Goal: Obtain resource: Obtain resource

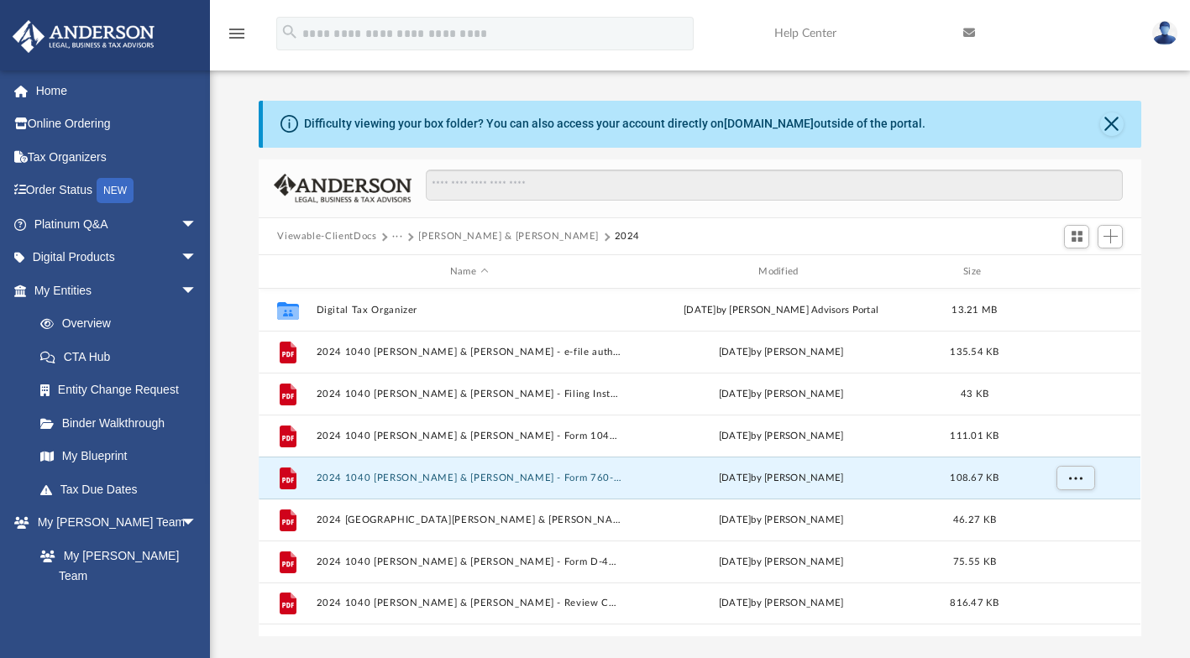
scroll to position [369, 869]
click at [610, 432] on button "2024 1040 [PERSON_NAME] & [PERSON_NAME] - Form 1040-ES Estimated Tax Voucher.pdf" at bounding box center [469, 436] width 305 height 11
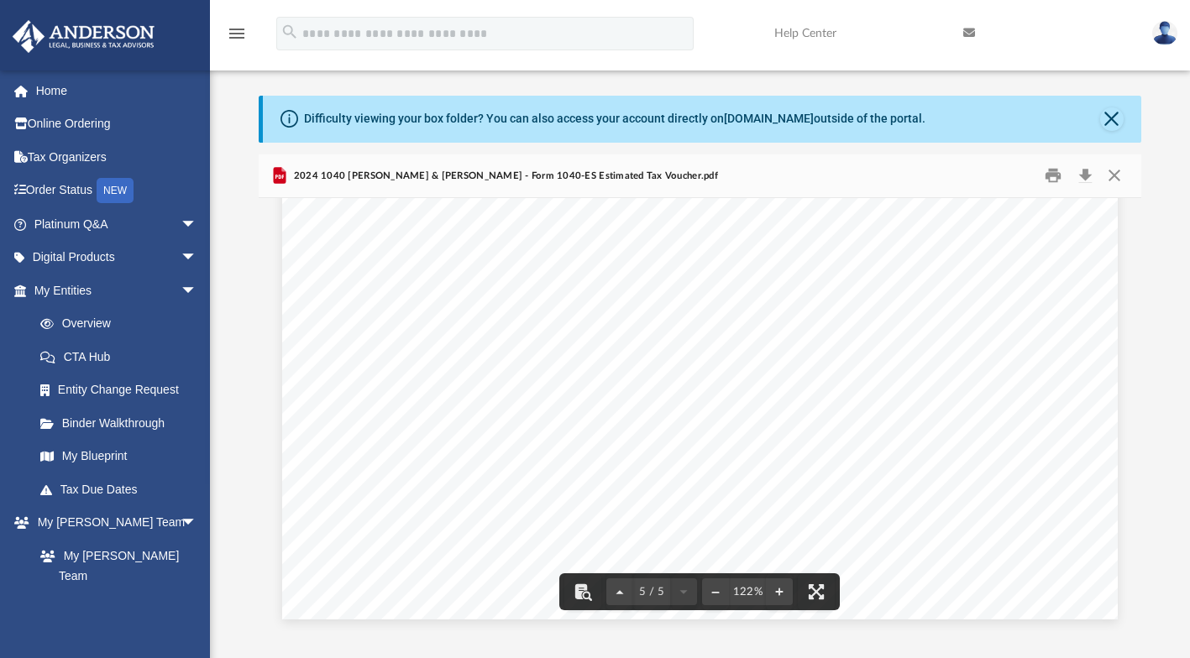
scroll to position [0, 0]
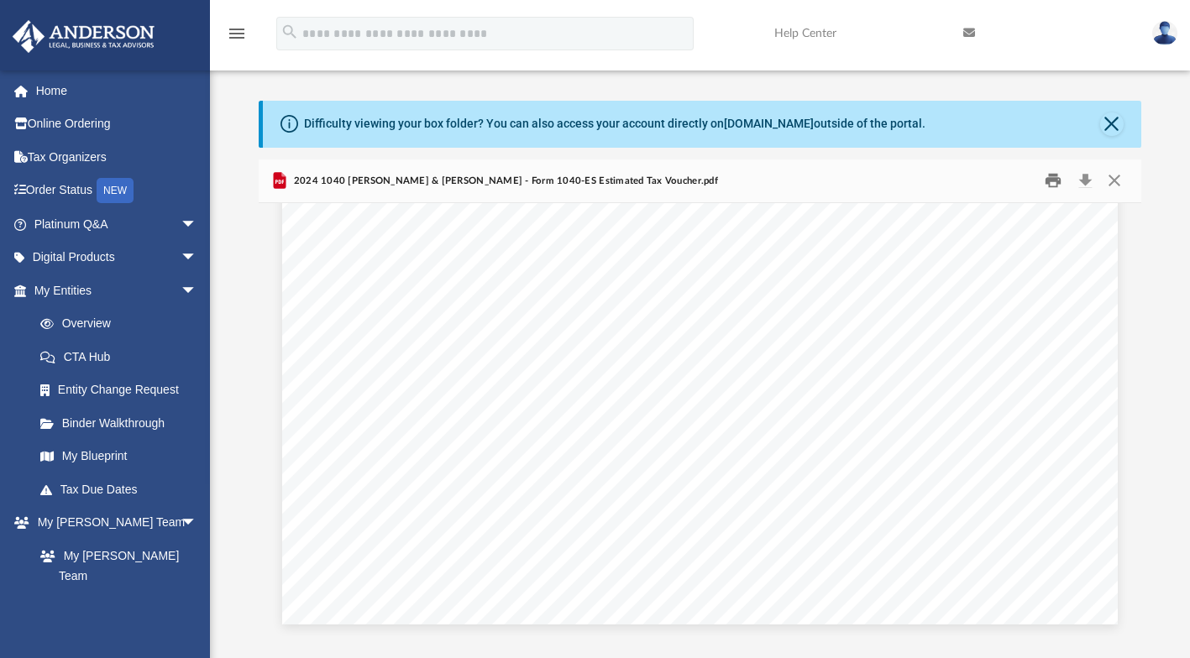
click at [1049, 178] on button "Print" at bounding box center [1053, 181] width 34 height 26
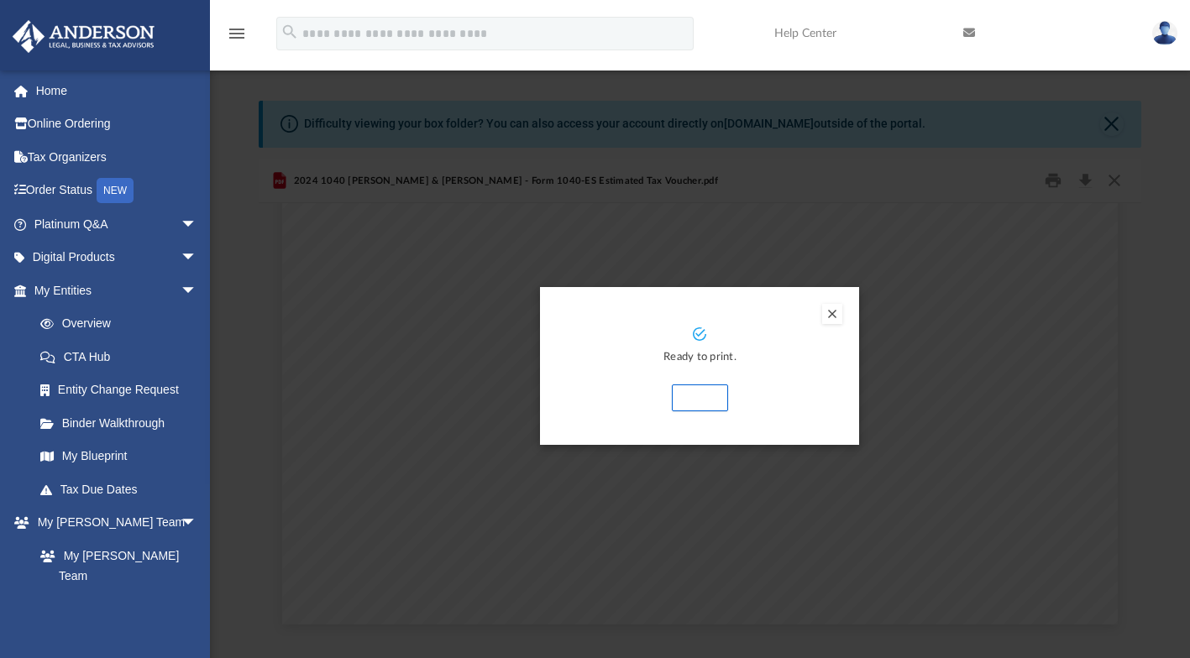
click at [707, 395] on button "Print" at bounding box center [700, 398] width 56 height 27
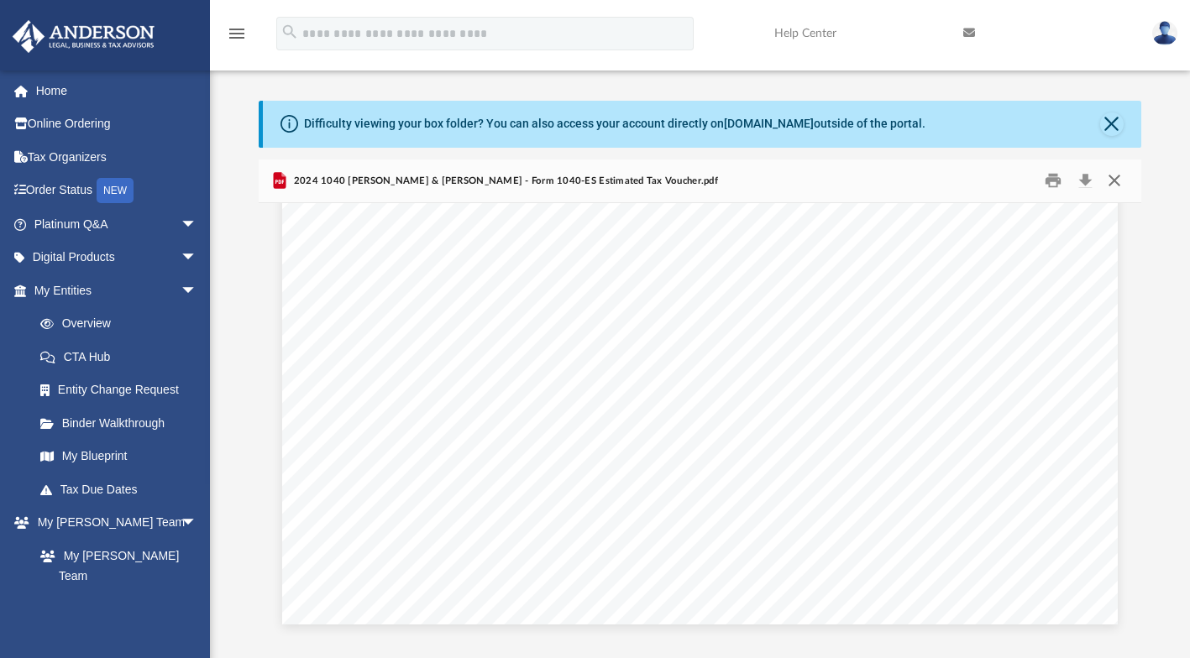
click at [1112, 180] on button "Close" at bounding box center [1114, 181] width 30 height 26
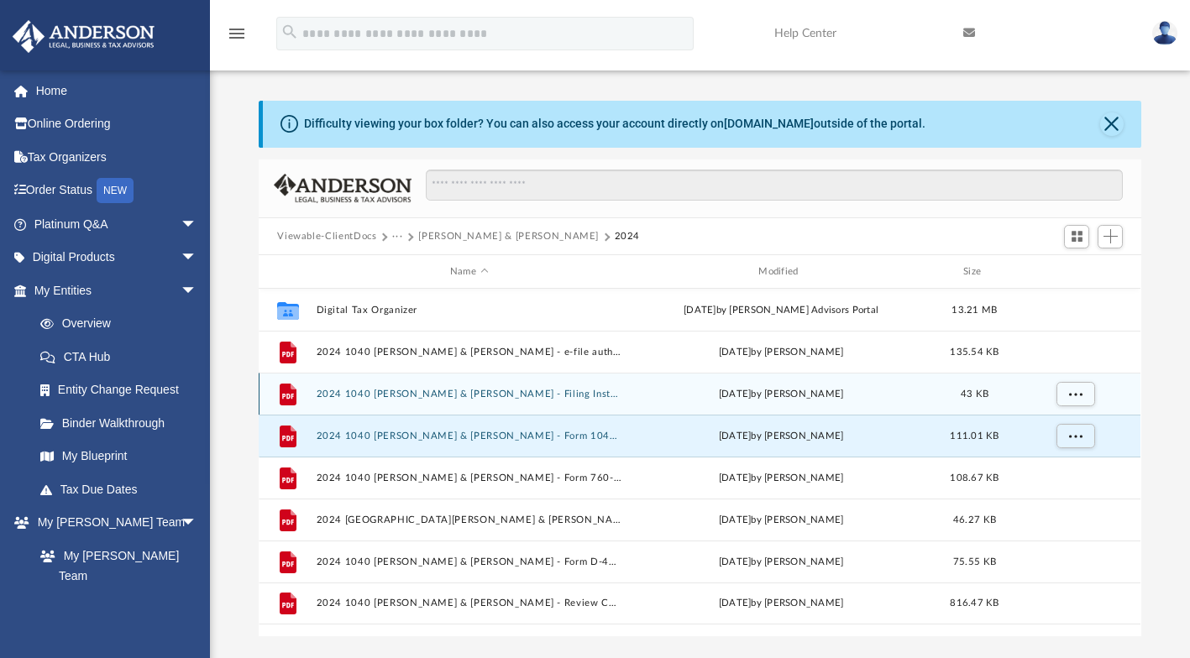
click at [762, 392] on div "[DATE] by [PERSON_NAME]" at bounding box center [781, 394] width 305 height 15
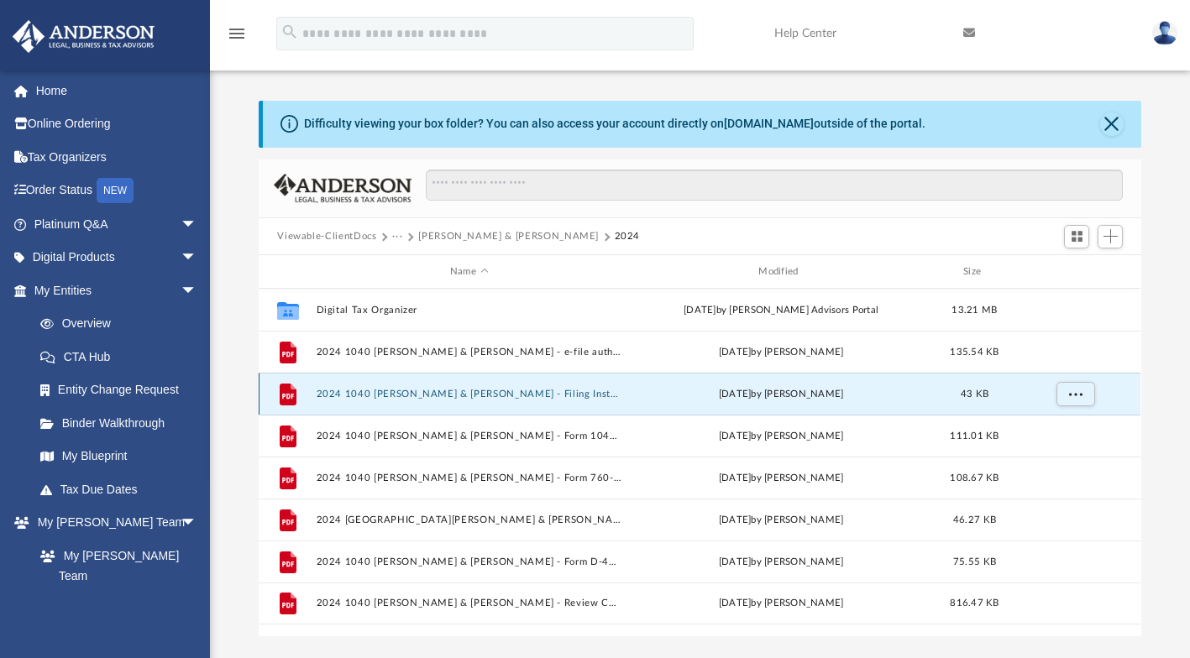
click at [808, 393] on div "[DATE] by [PERSON_NAME]" at bounding box center [781, 394] width 305 height 15
click at [810, 393] on div "[DATE] by [PERSON_NAME]" at bounding box center [781, 394] width 305 height 15
click at [1076, 390] on span "More options" at bounding box center [1075, 394] width 13 height 9
click at [1062, 427] on li "Preview" at bounding box center [1060, 428] width 49 height 18
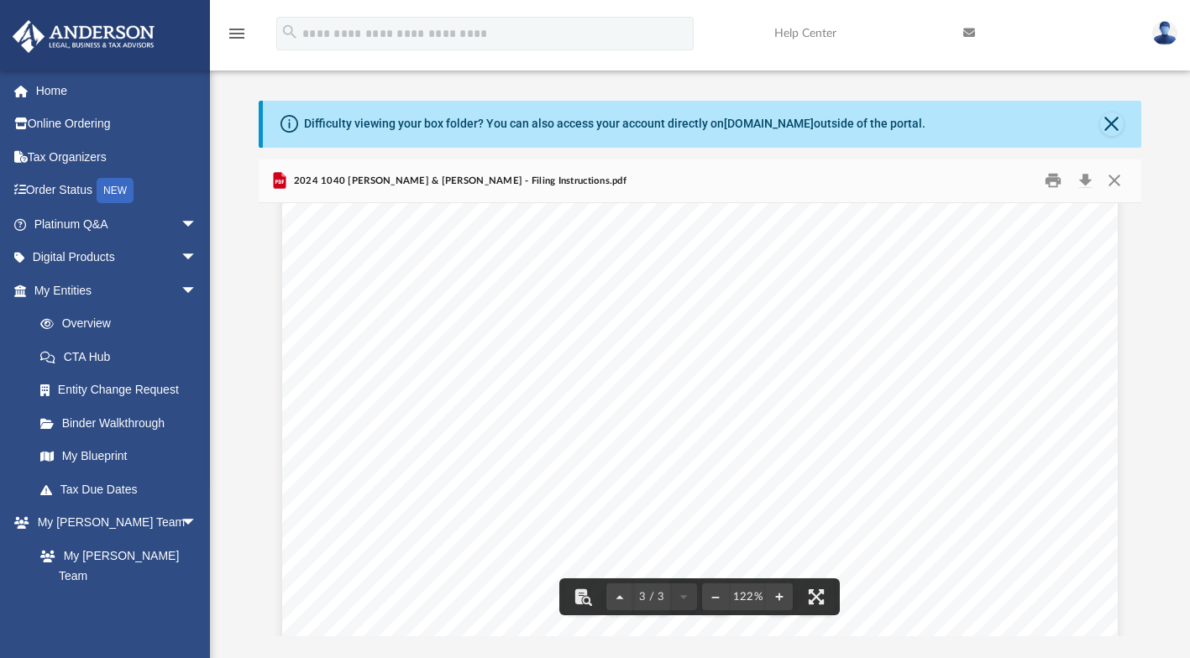
scroll to position [2287, 0]
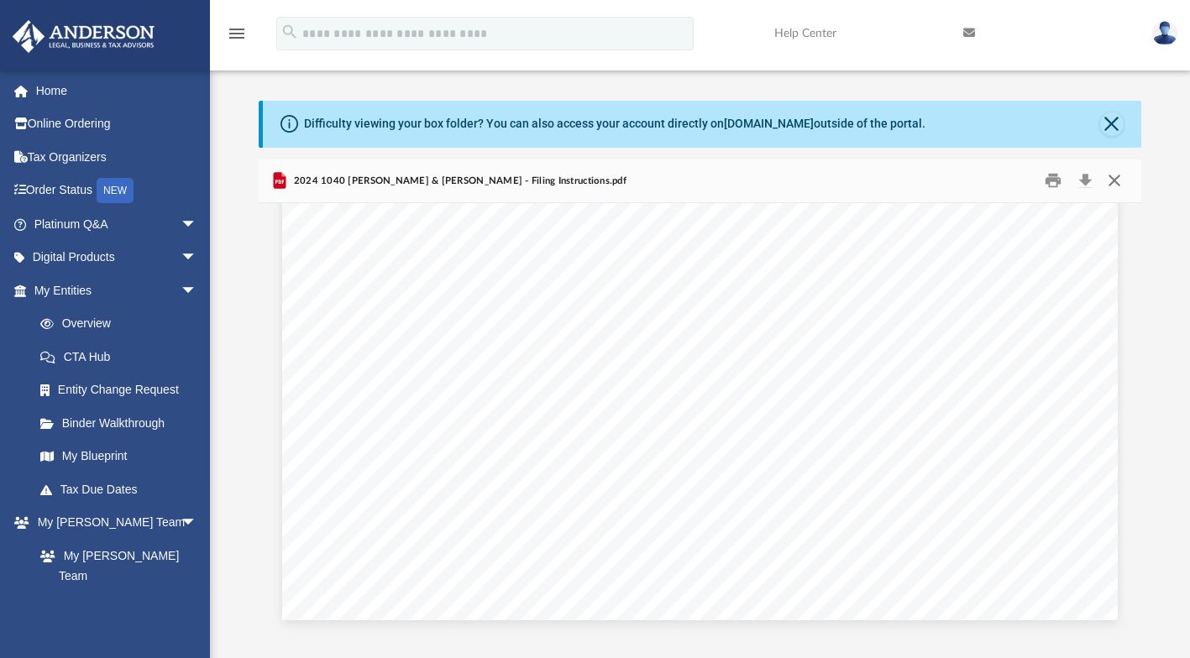
click at [1117, 170] on button "Close" at bounding box center [1114, 181] width 30 height 26
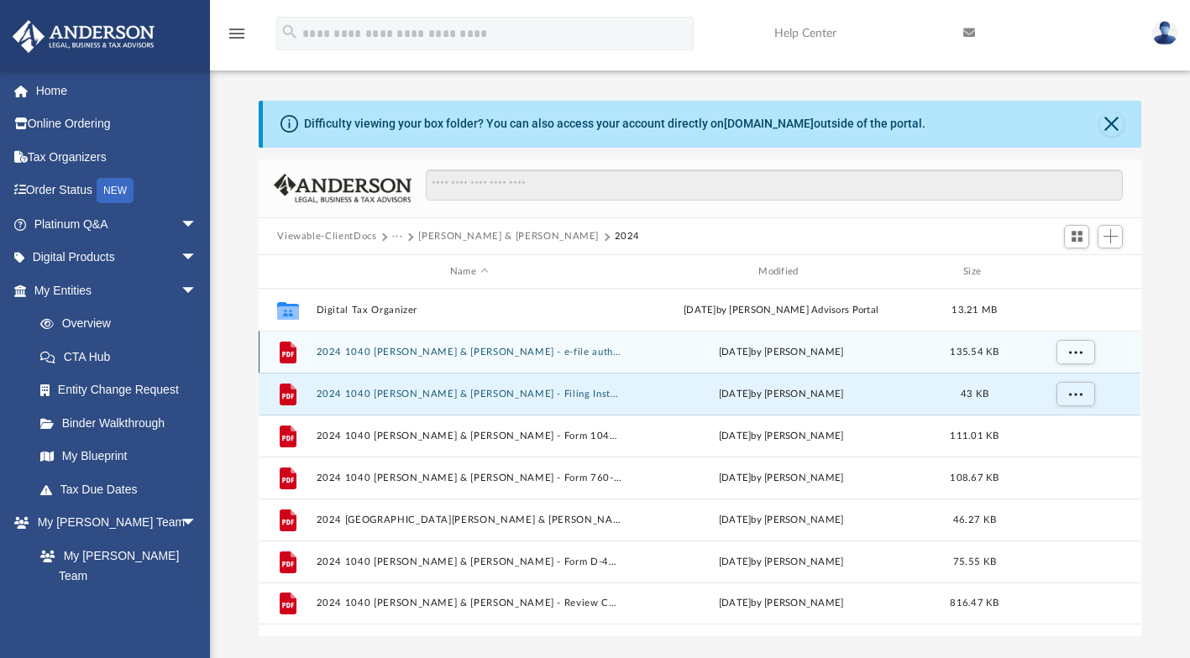
click at [754, 348] on div "[DATE] by [PERSON_NAME]" at bounding box center [781, 352] width 305 height 15
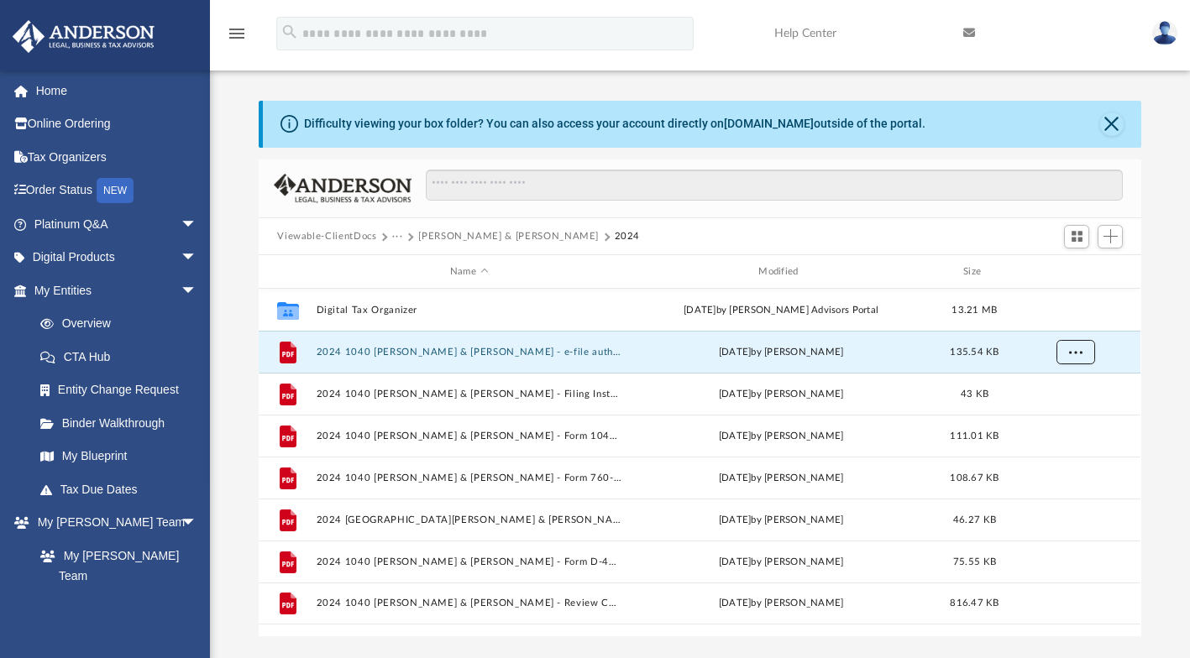
click at [1076, 349] on span "More options" at bounding box center [1075, 352] width 13 height 9
click at [1057, 385] on li "Preview" at bounding box center [1060, 386] width 49 height 18
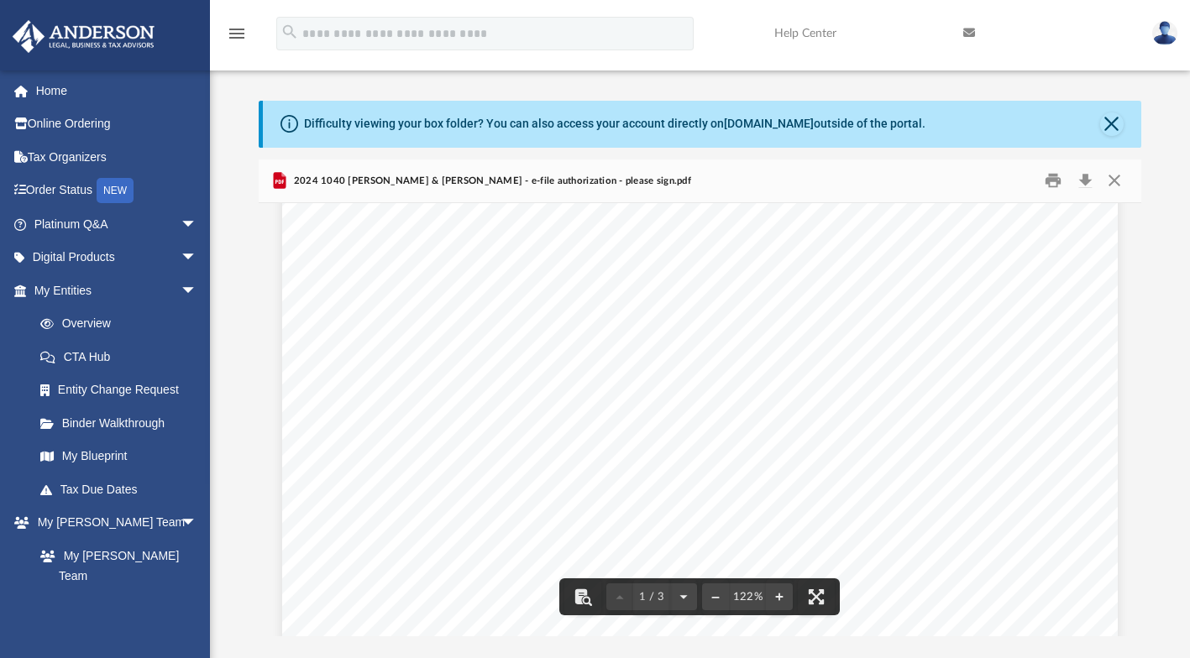
scroll to position [0, 0]
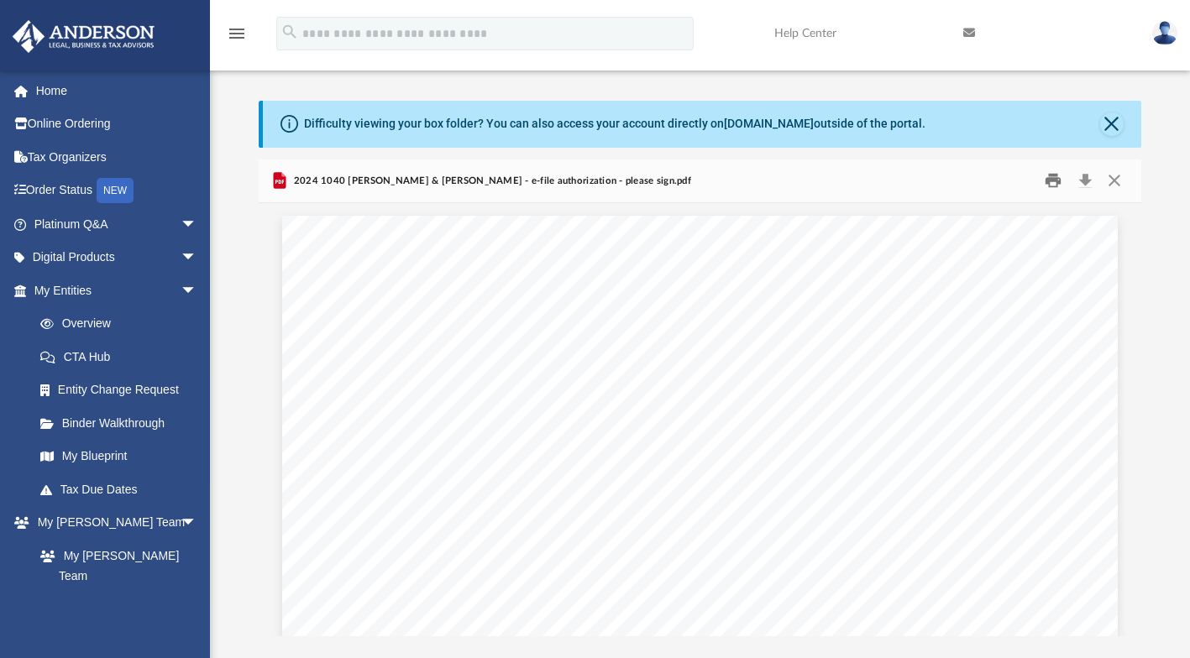
click at [1042, 174] on button "Print" at bounding box center [1053, 181] width 34 height 26
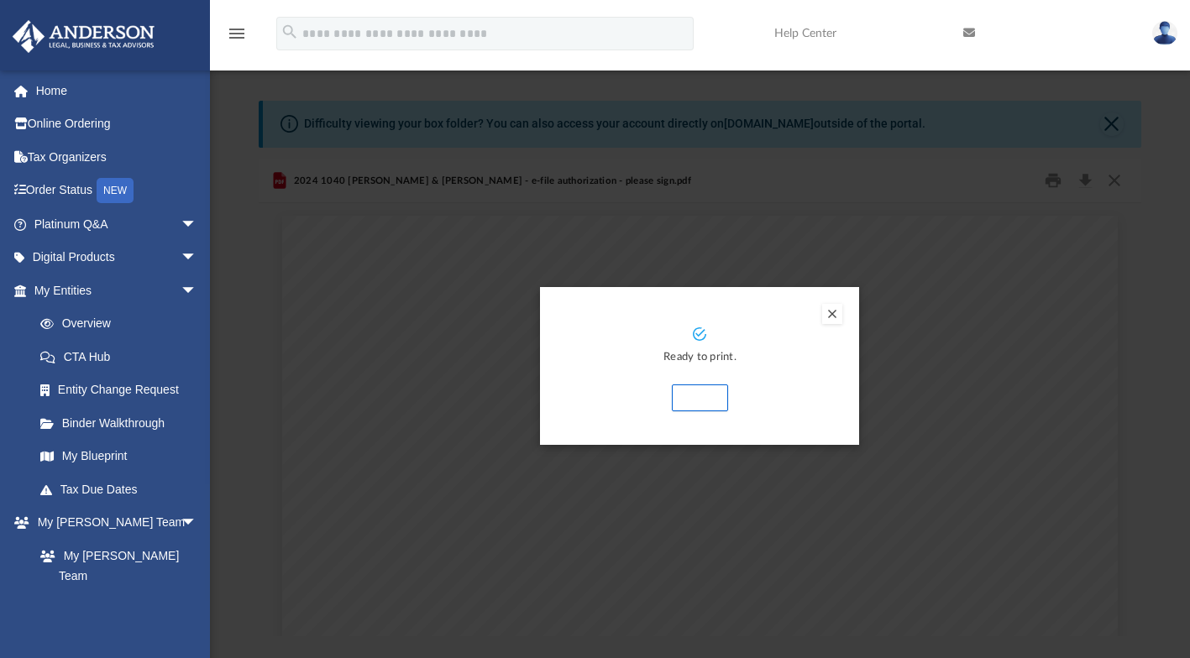
click at [700, 392] on button "Print" at bounding box center [700, 398] width 56 height 27
